Goal: Information Seeking & Learning: Learn about a topic

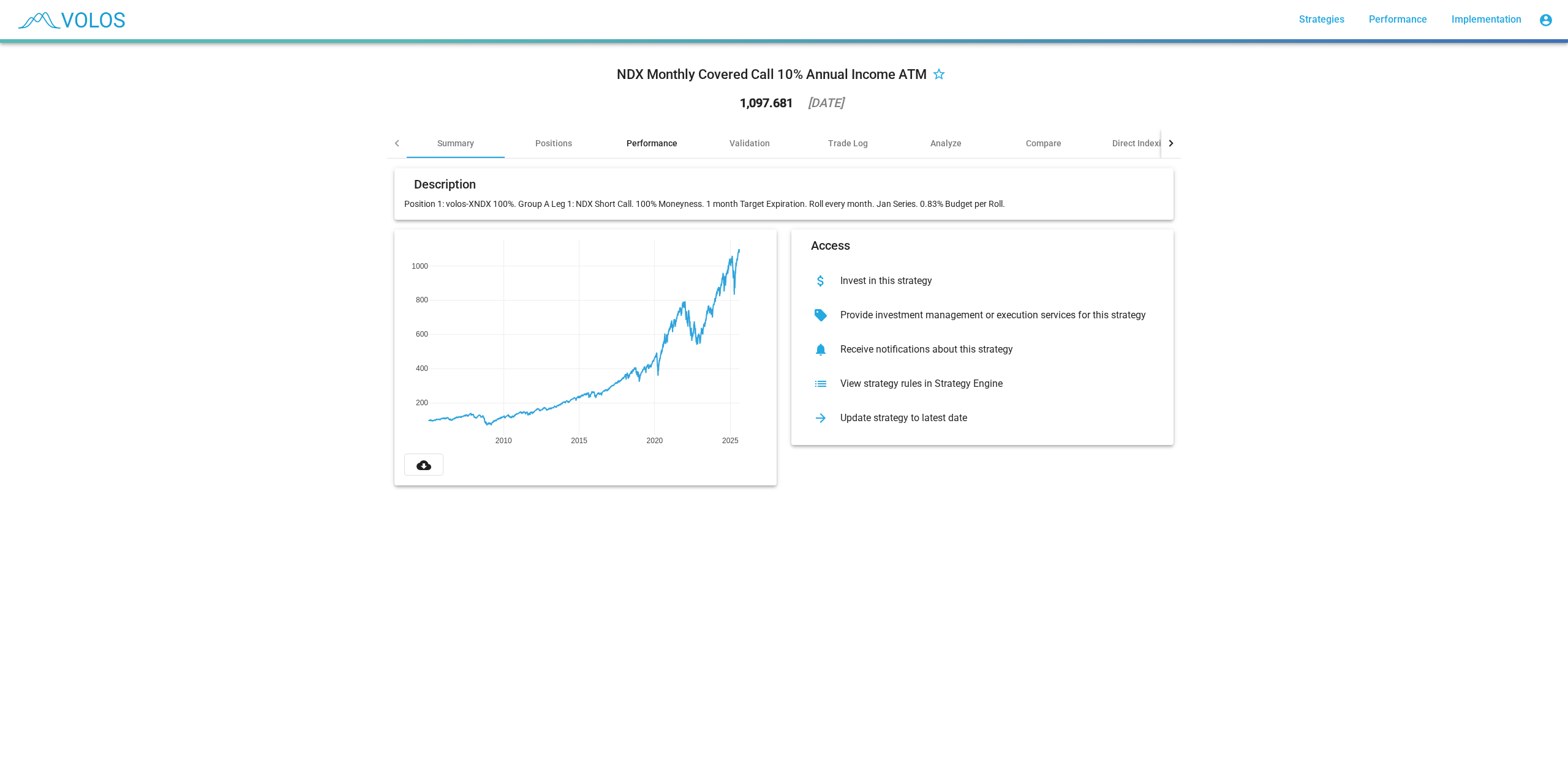
click at [650, 132] on div "Performance" at bounding box center [652, 144] width 98 height 29
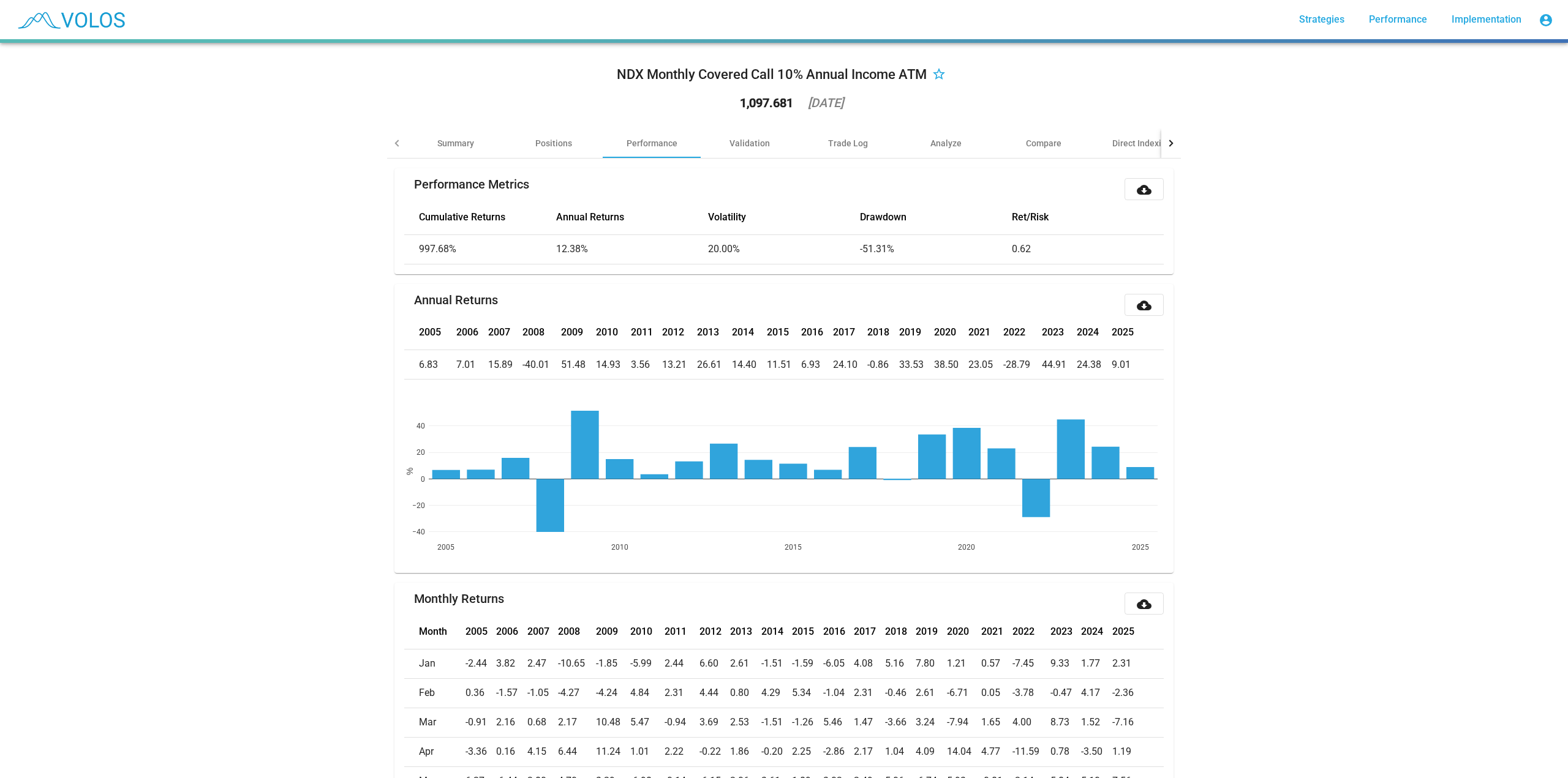
click at [742, 158] on mat-tab-header "Summary Positions Performance Validation Trade Log Analyze Compare Direct Index…" at bounding box center [783, 144] width 794 height 30
click at [743, 144] on div "Validation" at bounding box center [750, 143] width 41 height 12
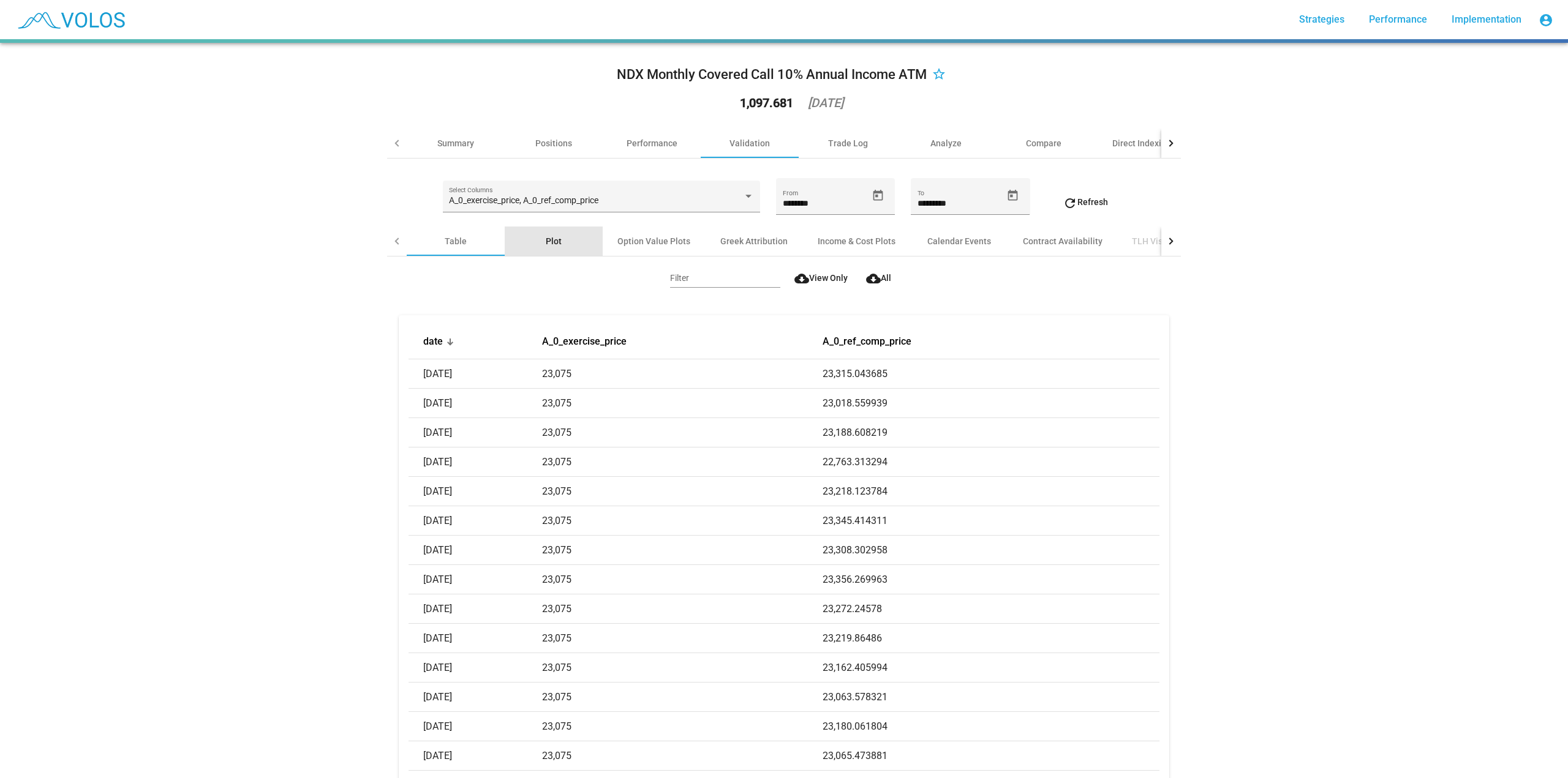
click at [562, 236] on div "Plot" at bounding box center [553, 241] width 98 height 29
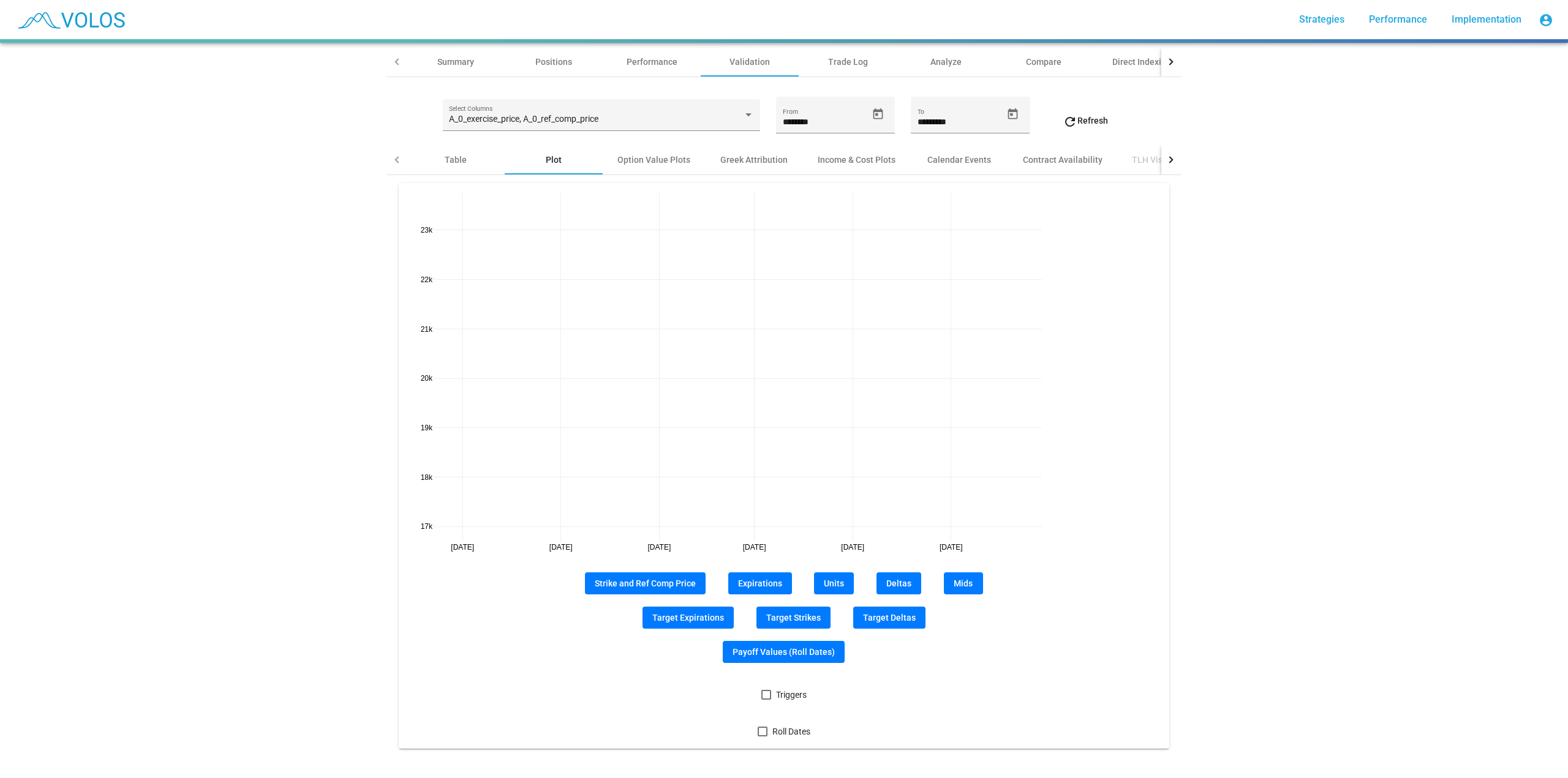
scroll to position [99, 0]
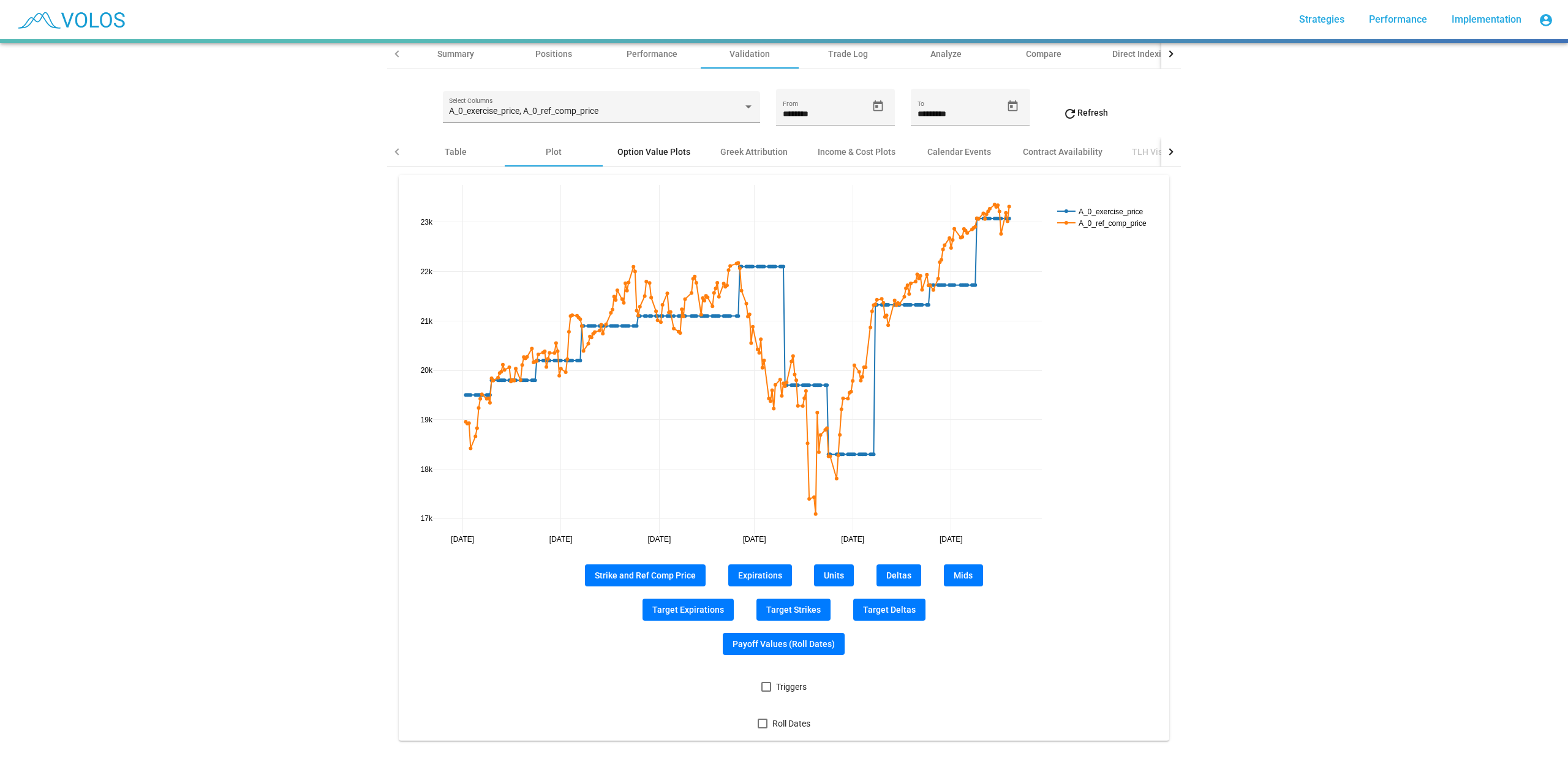
click at [668, 146] on div "Option Value Plots" at bounding box center [654, 151] width 73 height 12
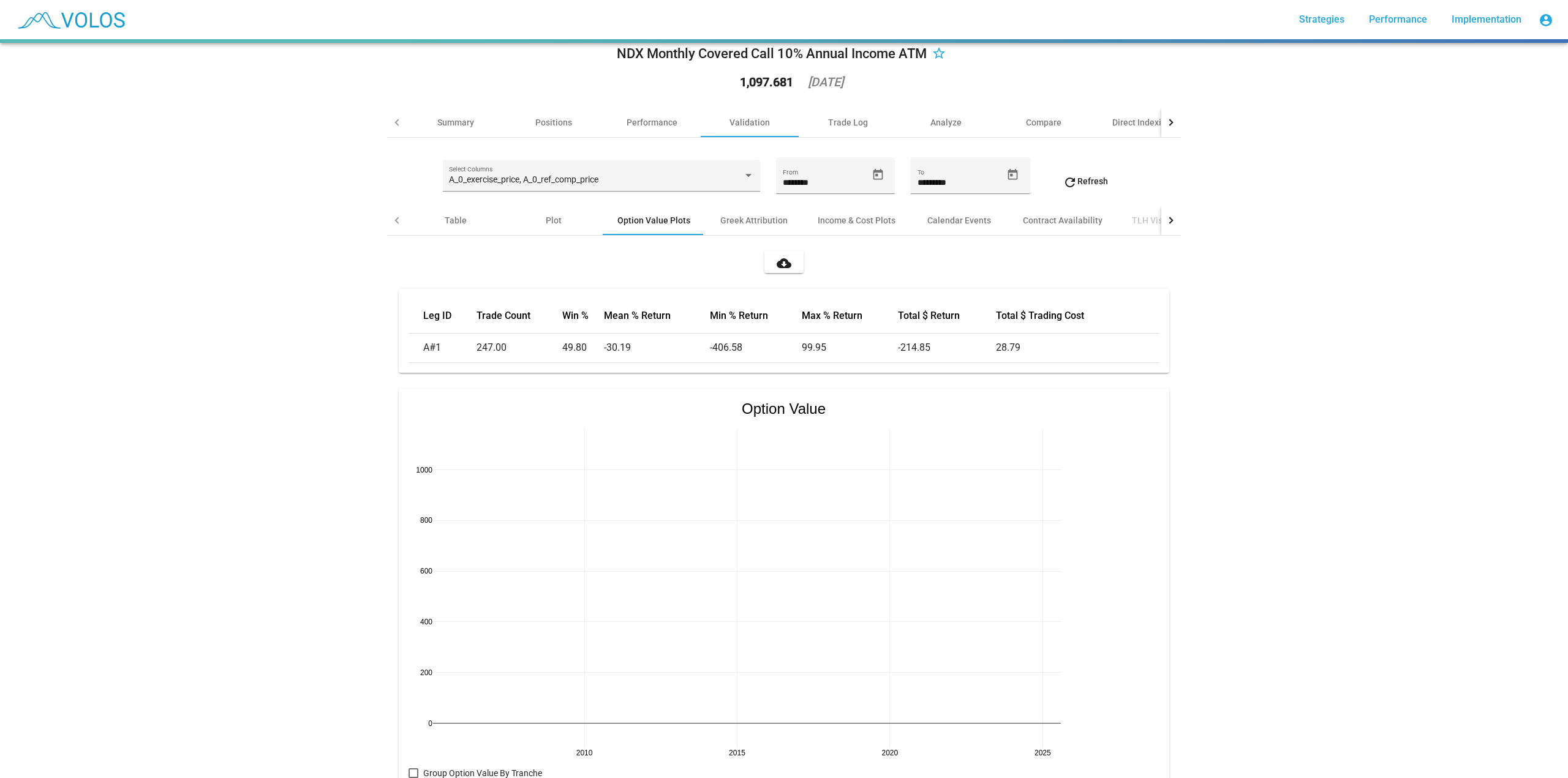
scroll to position [0, 0]
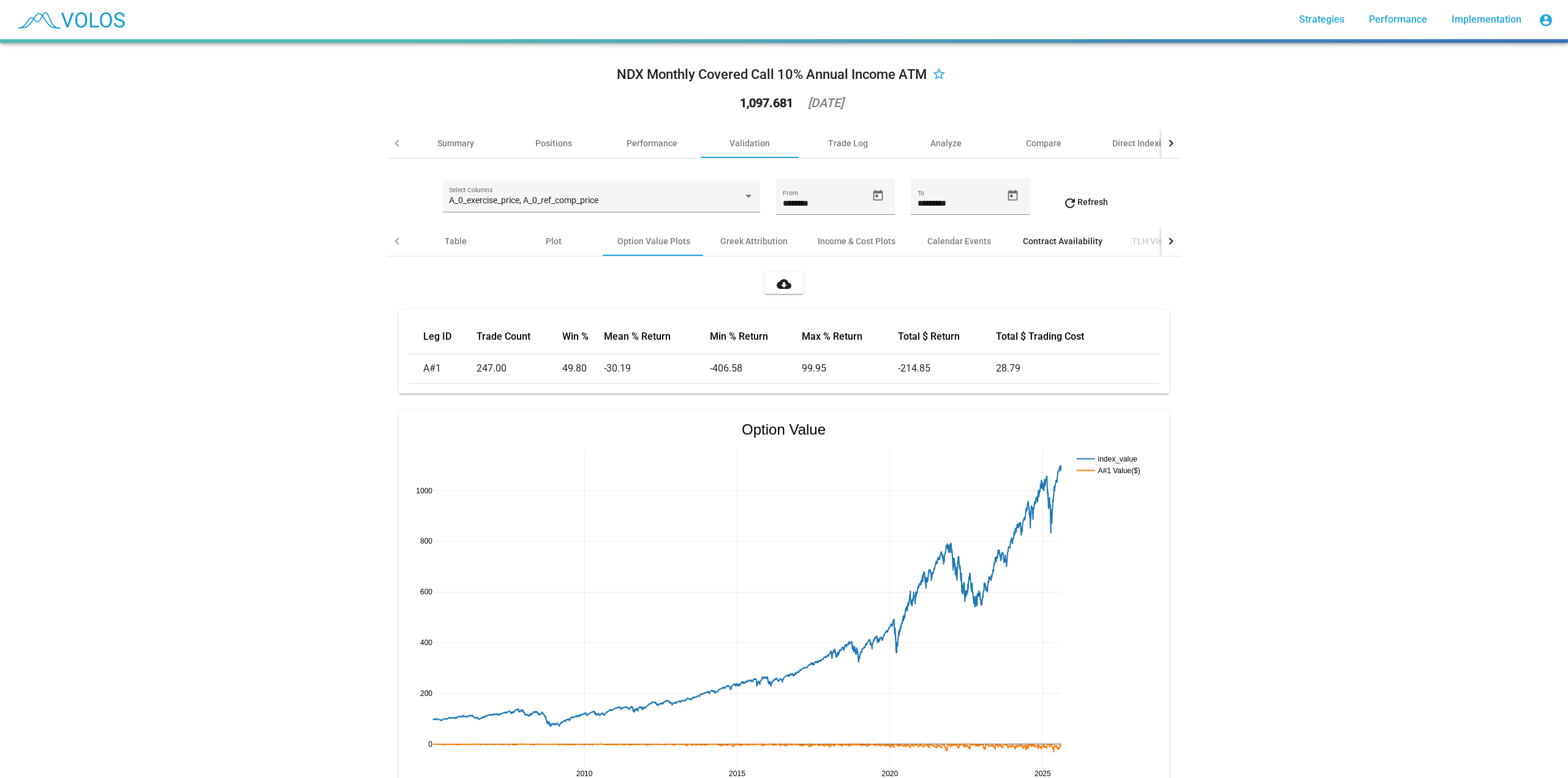
click at [1070, 245] on div "Contract Availability" at bounding box center [1063, 241] width 80 height 12
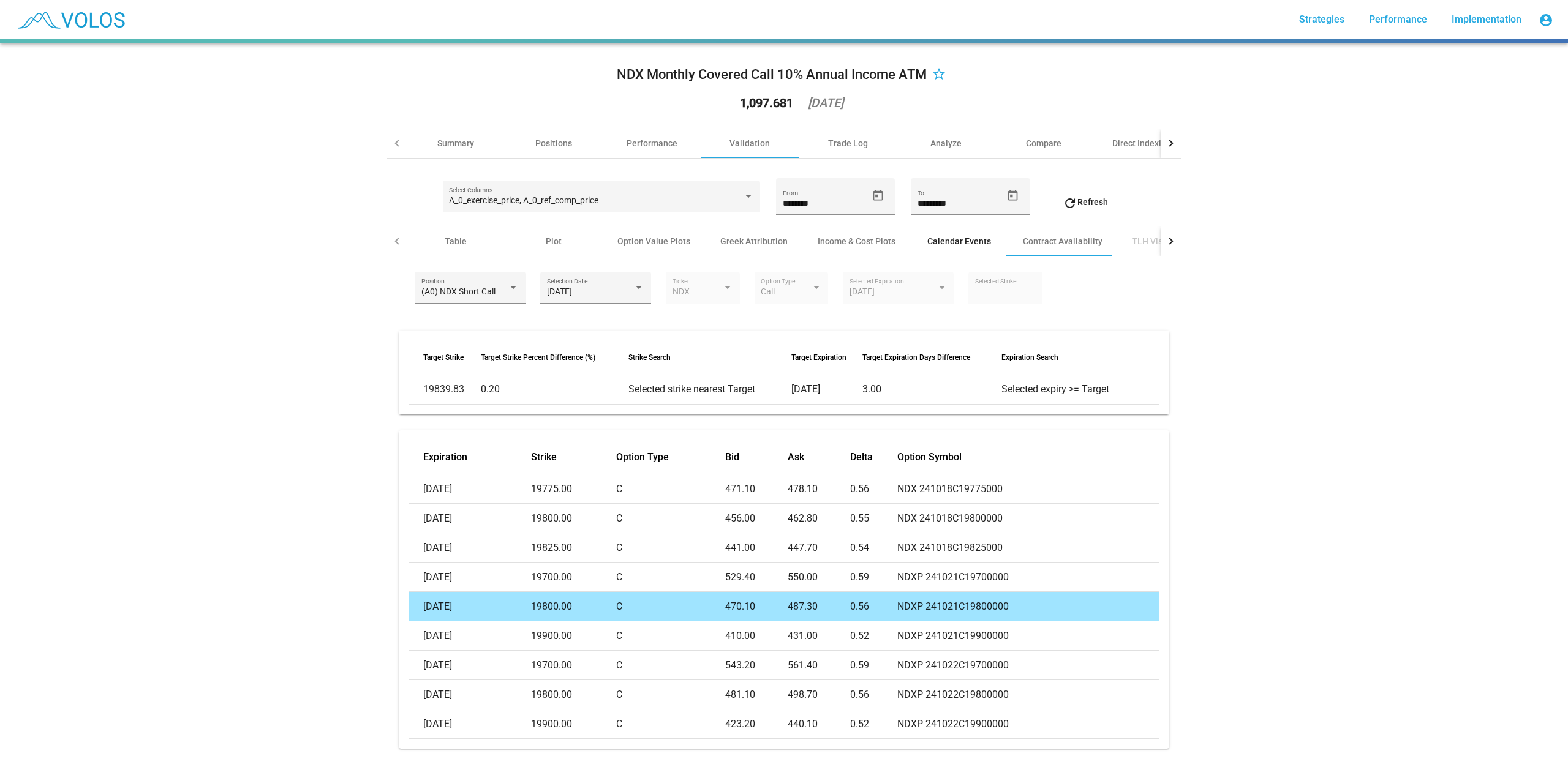
click at [954, 241] on div "Calendar Events" at bounding box center [958, 241] width 64 height 12
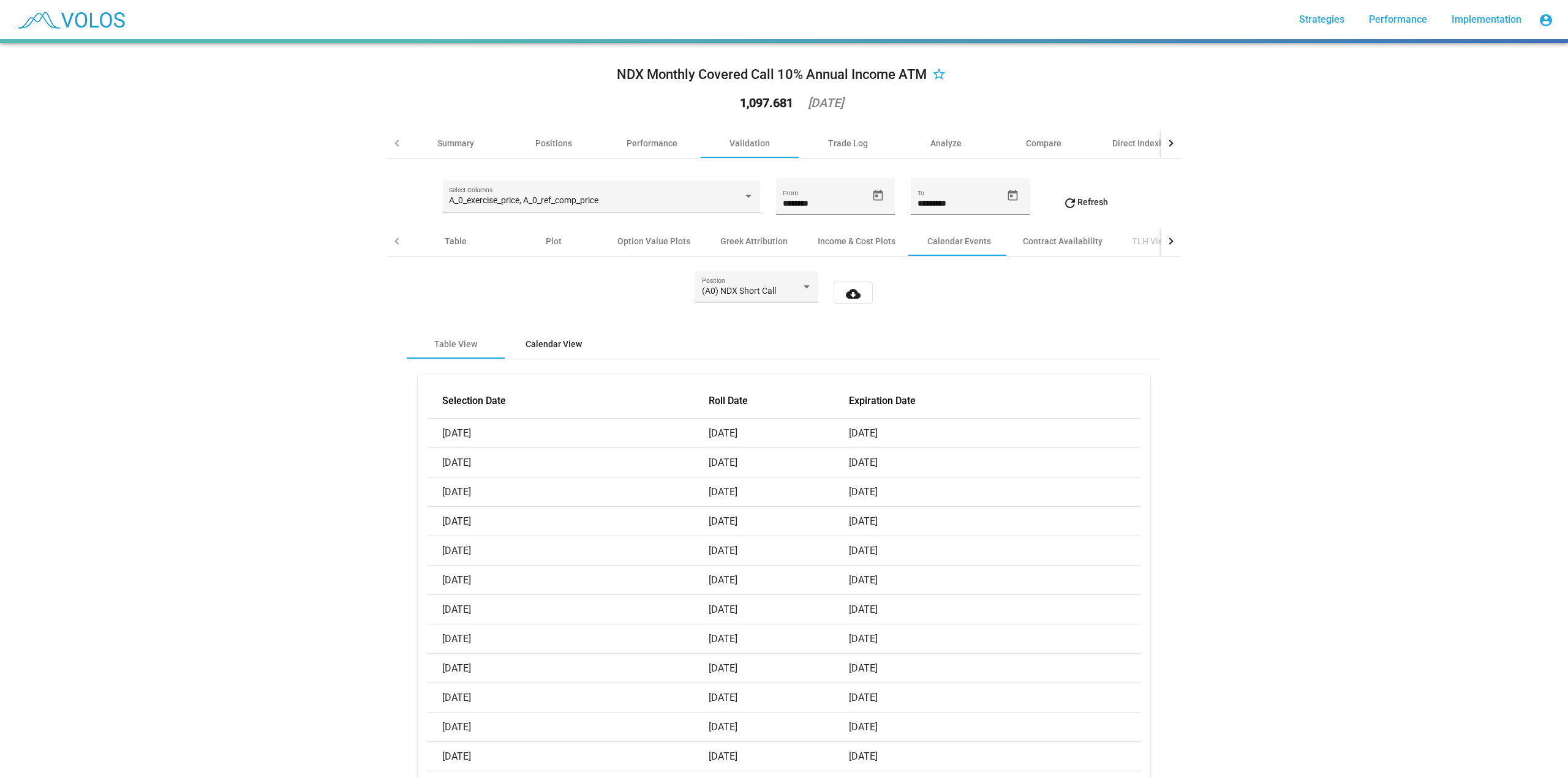
click at [525, 348] on div "Calendar View" at bounding box center [553, 343] width 56 height 12
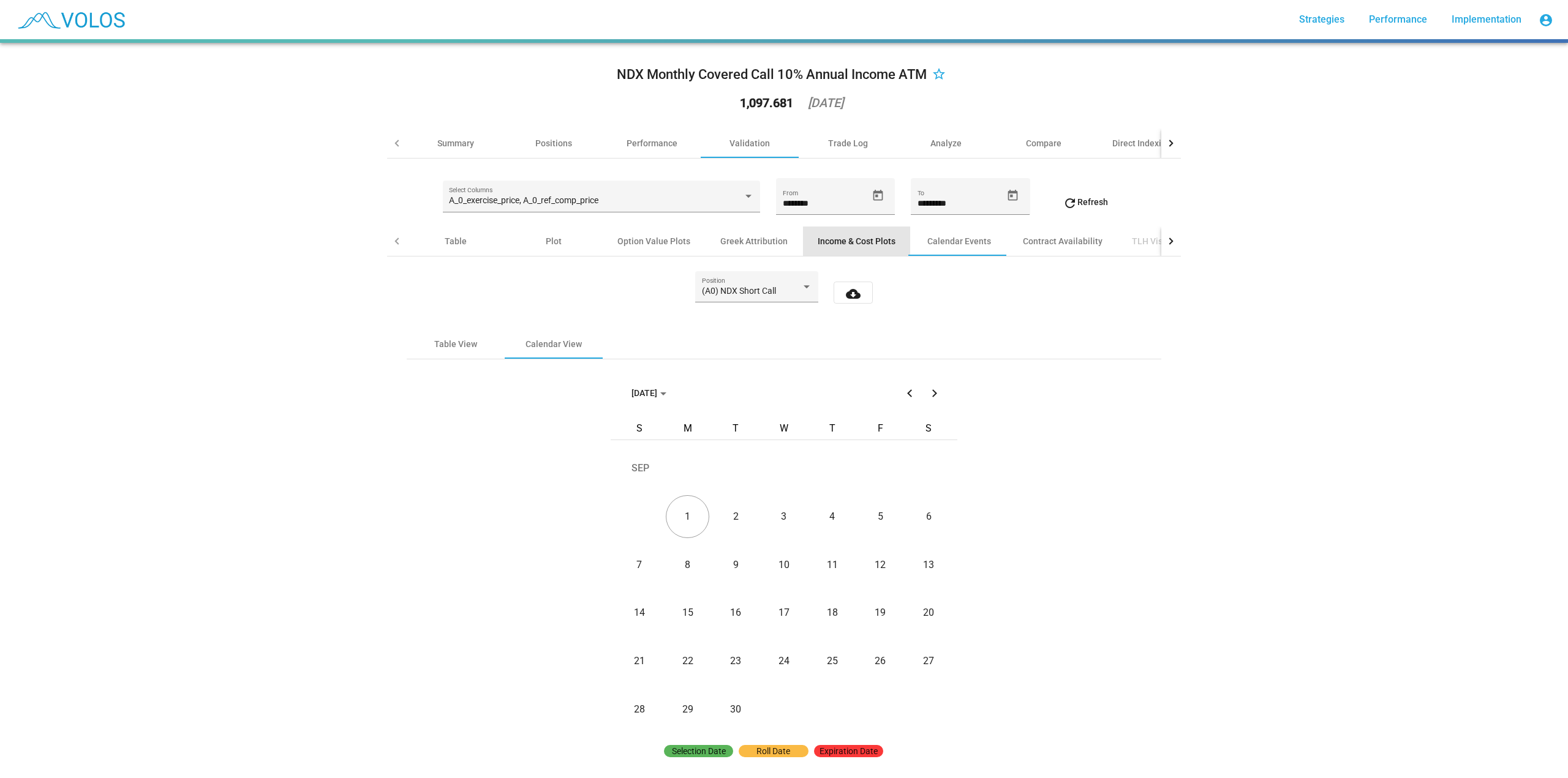
click at [844, 249] on div "Income & Cost Plots" at bounding box center [856, 241] width 107 height 29
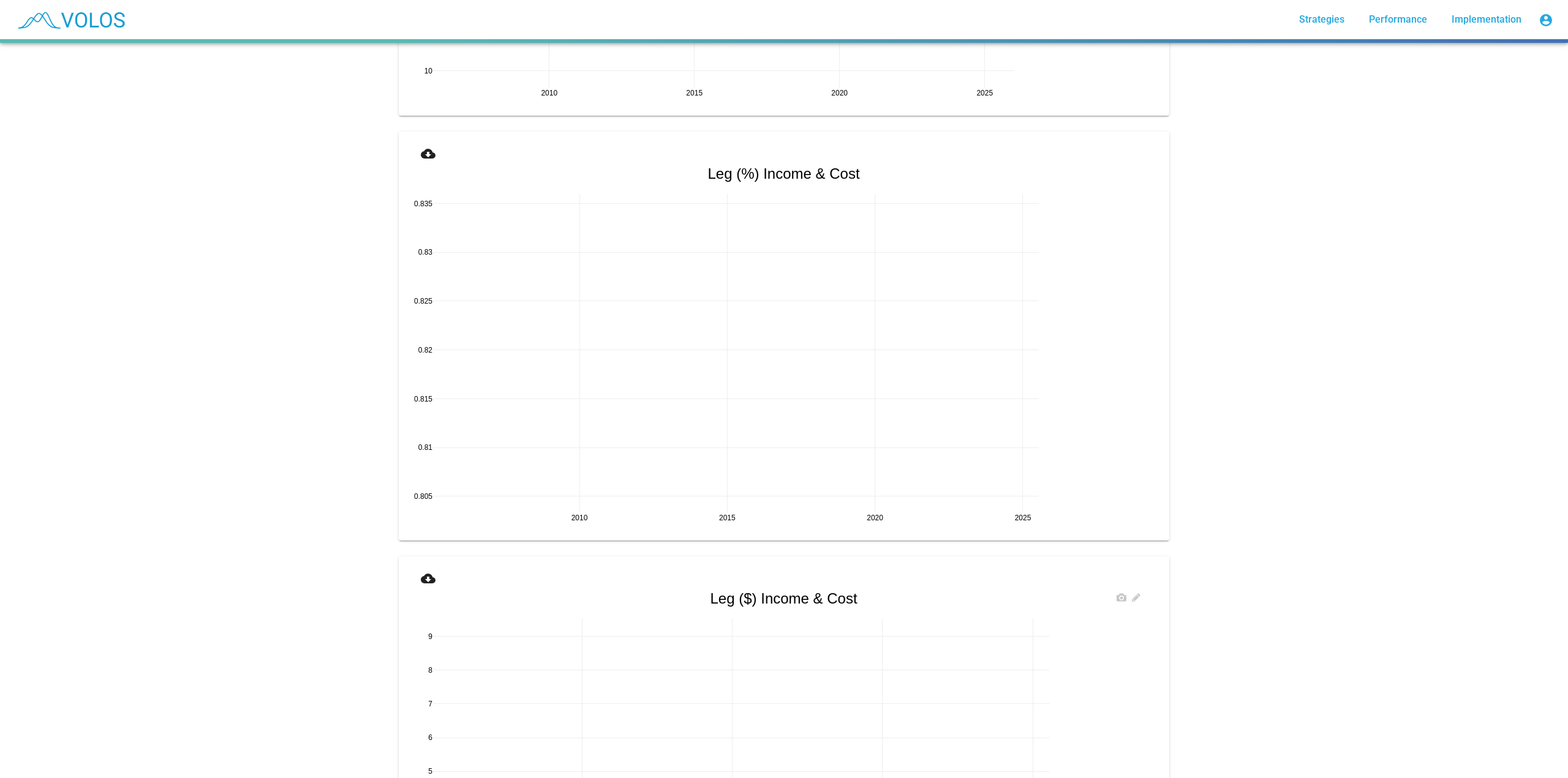
scroll to position [1354, 0]
